Goal: Find specific page/section: Find specific page/section

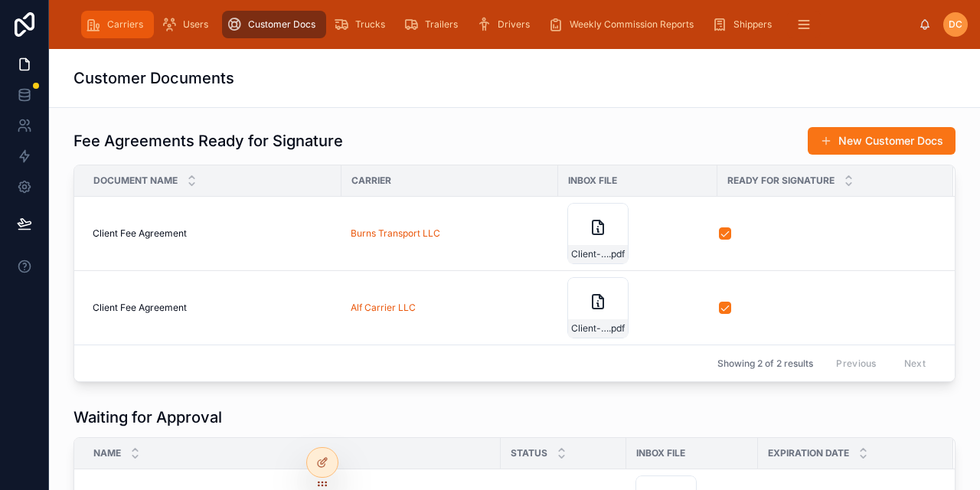
scroll to position [217, 0]
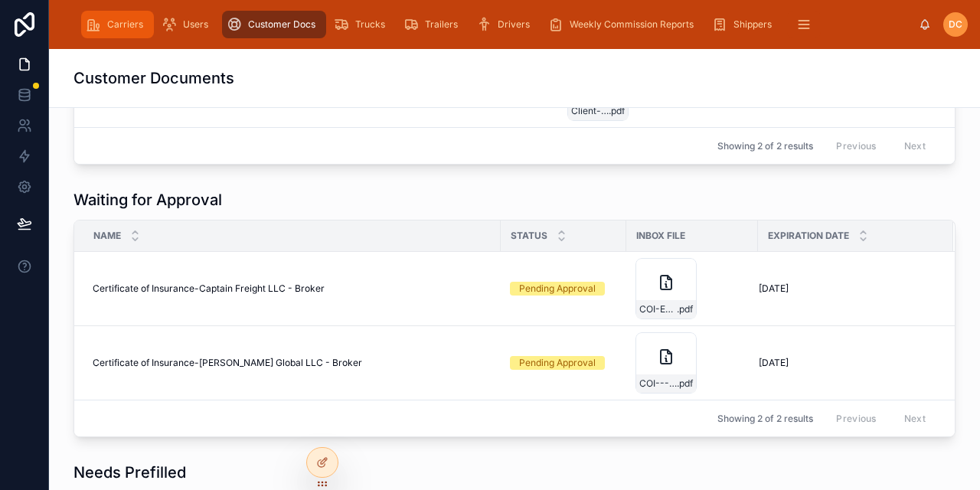
click at [114, 25] on span "Carriers" at bounding box center [125, 24] width 36 height 12
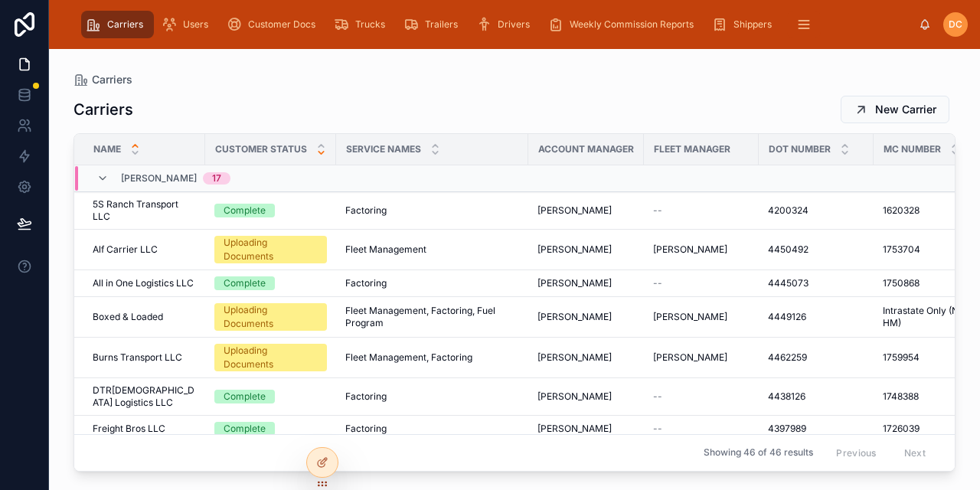
click at [319, 147] on div at bounding box center [321, 149] width 10 height 17
click at [325, 150] on div "Customer Status" at bounding box center [270, 149] width 129 height 29
click at [322, 152] on icon at bounding box center [321, 153] width 5 height 2
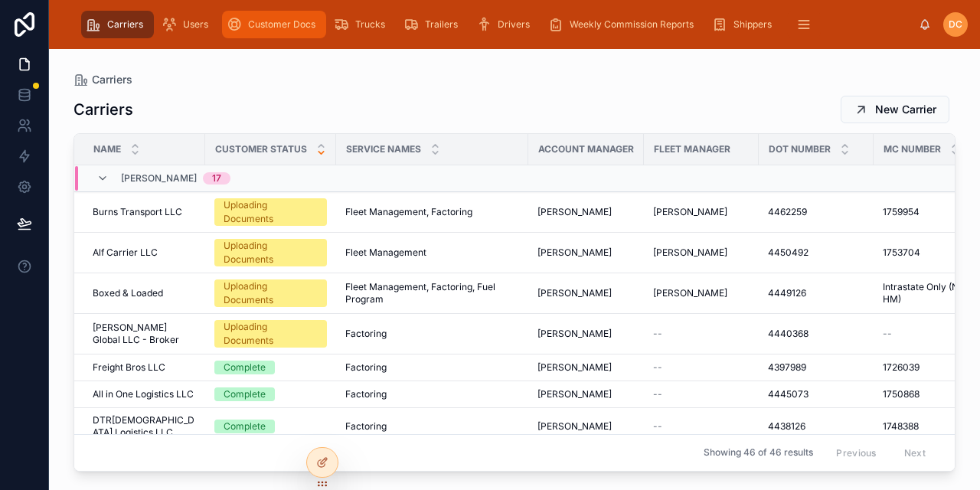
click at [266, 26] on span "Customer Docs" at bounding box center [281, 24] width 67 height 12
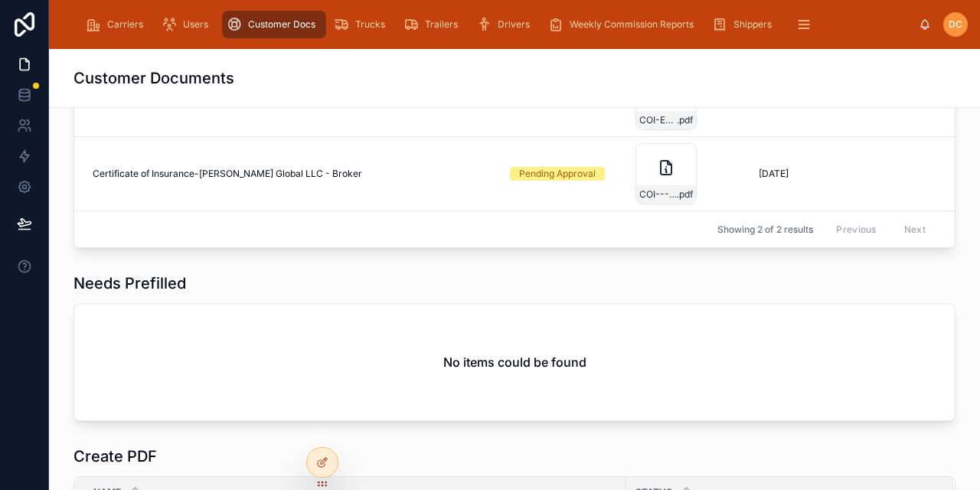
scroll to position [405, 0]
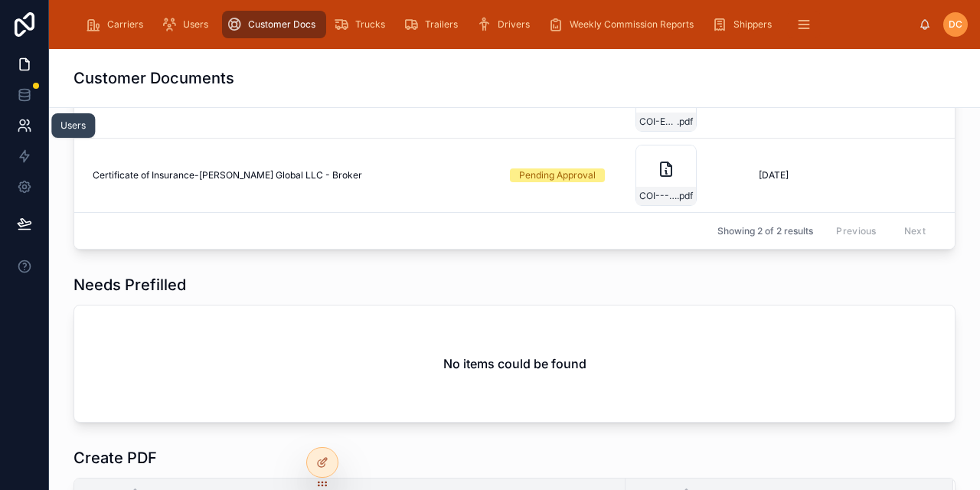
click at [25, 115] on link at bounding box center [24, 125] width 48 height 31
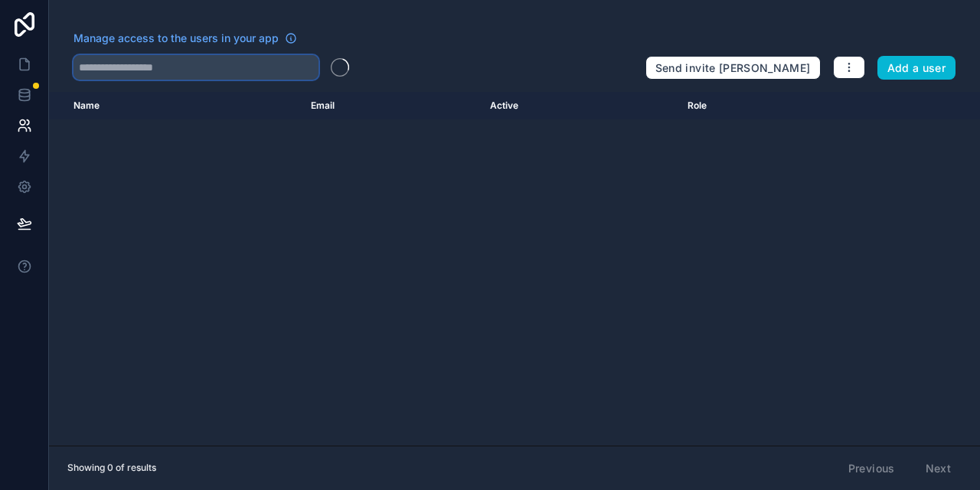
click at [139, 69] on input "text" at bounding box center [196, 67] width 245 height 25
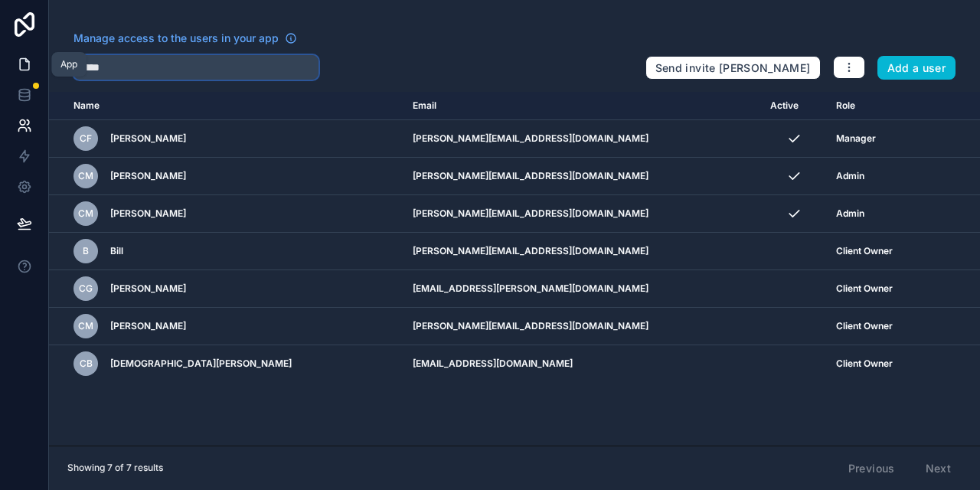
type input "*****"
click at [25, 63] on icon at bounding box center [24, 64] width 15 height 15
